Goal: Check status: Check status

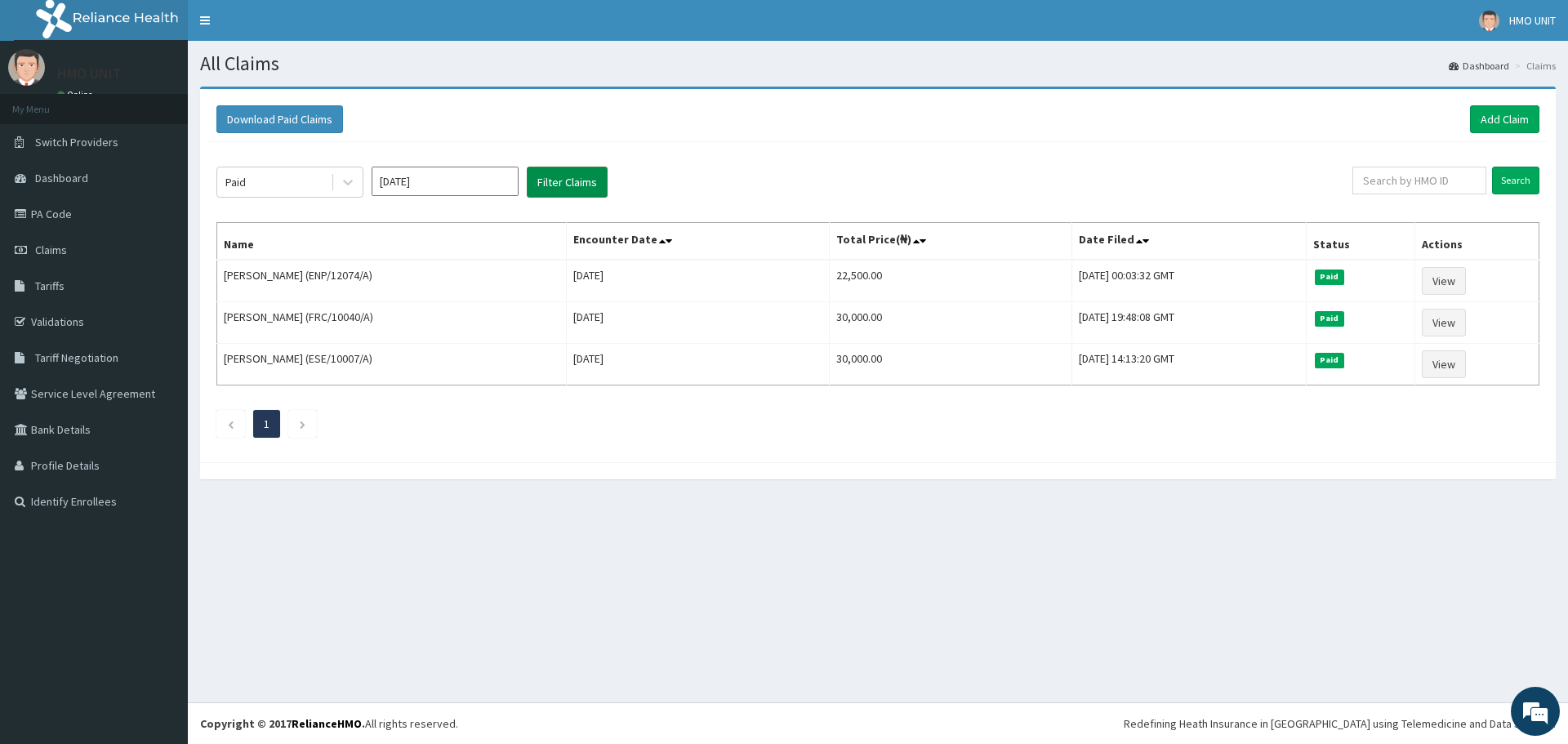
click at [559, 190] on button "Filter Claims" at bounding box center [567, 183] width 81 height 31
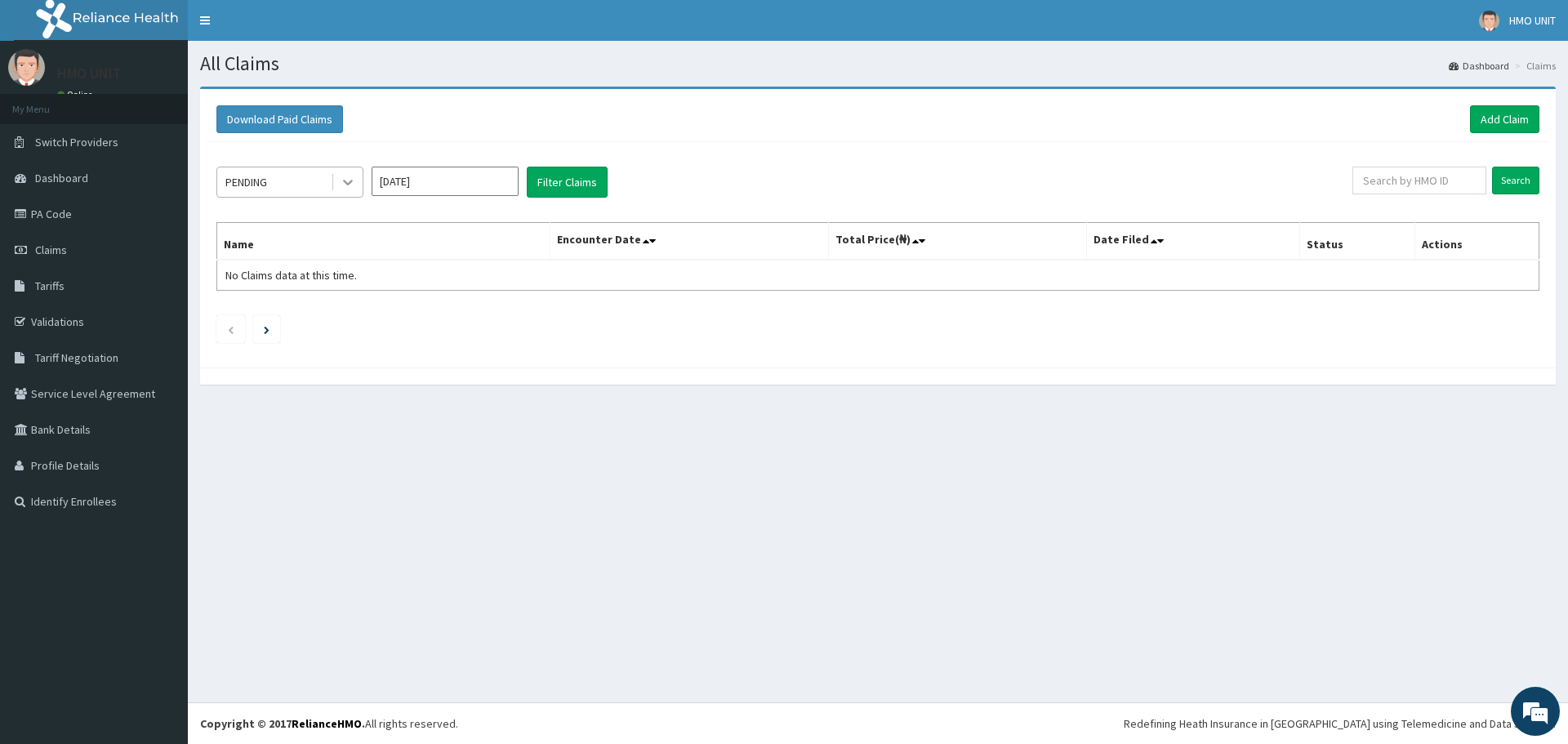
click at [336, 176] on div at bounding box center [348, 182] width 29 height 29
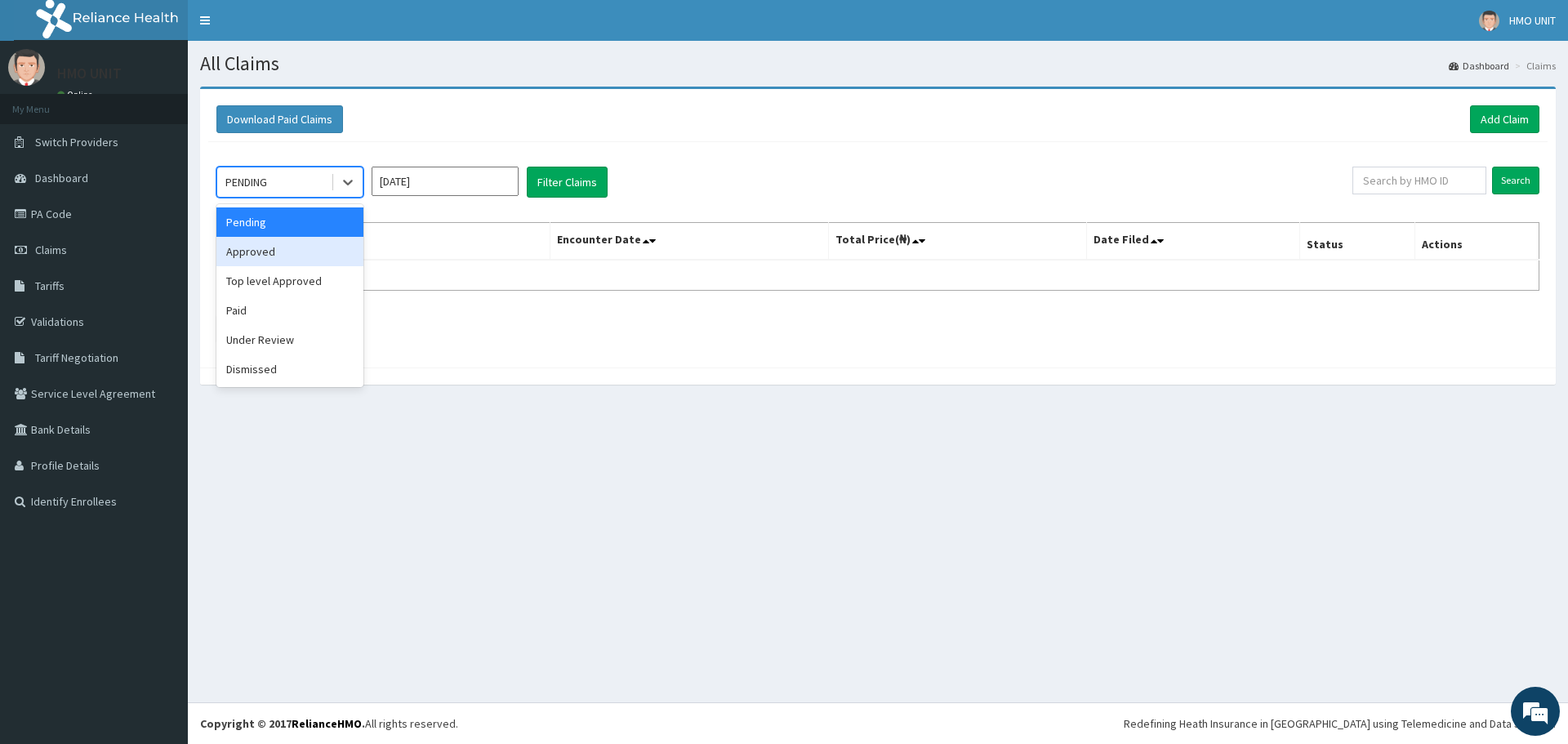
click at [275, 263] on div "Approved" at bounding box center [290, 252] width 147 height 29
click at [542, 198] on div "option Approved, selected. Select is focused ,type to refine list, press Down t…" at bounding box center [878, 251] width 1340 height 218
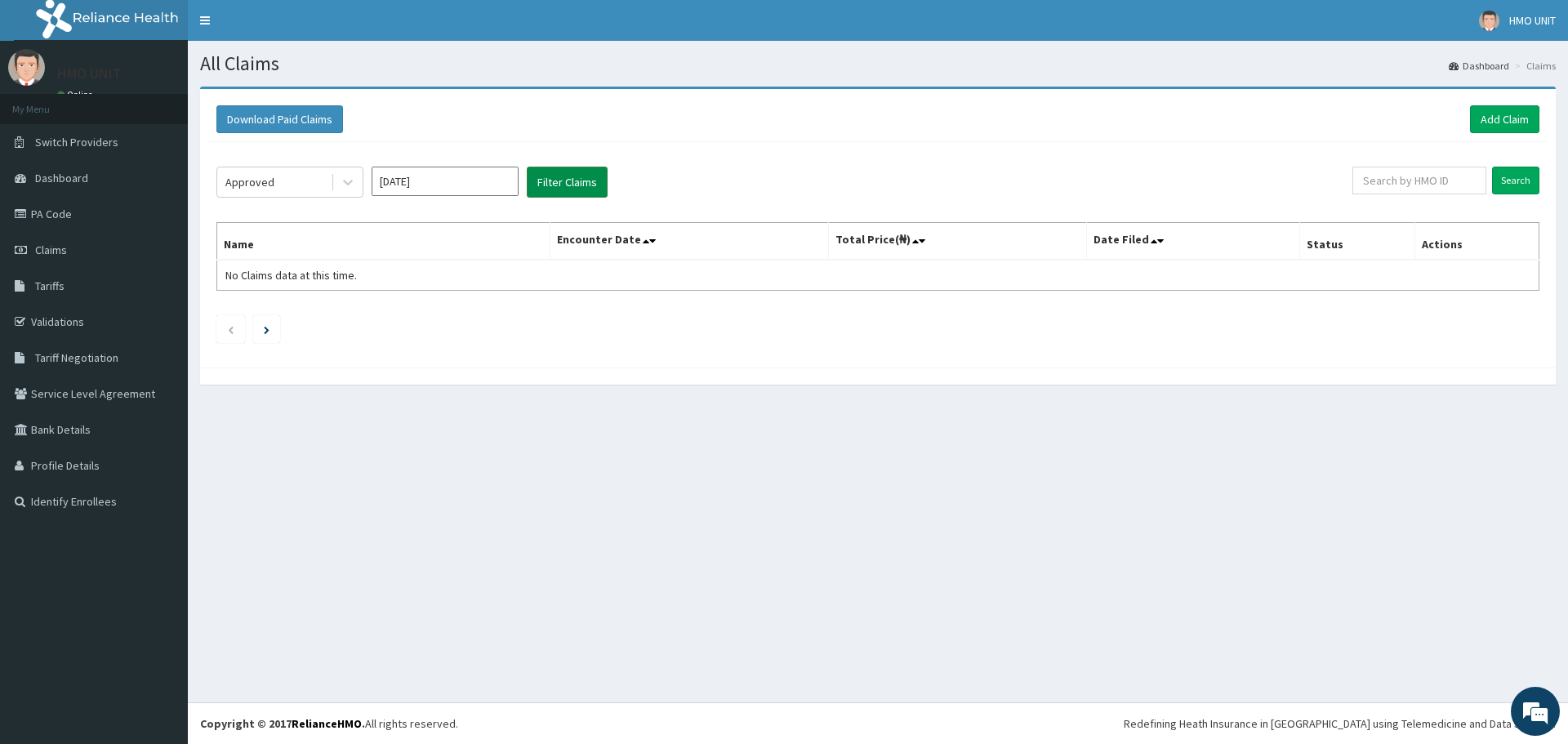
click at [545, 191] on button "Filter Claims" at bounding box center [567, 183] width 81 height 31
